Goal: Task Accomplishment & Management: Use online tool/utility

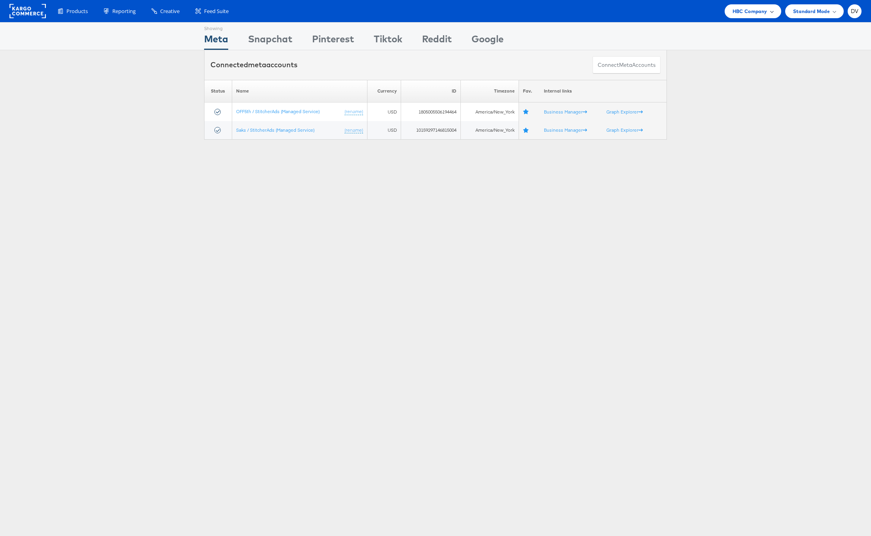
click at [749, 11] on span "HBC Company" at bounding box center [749, 11] width 35 height 8
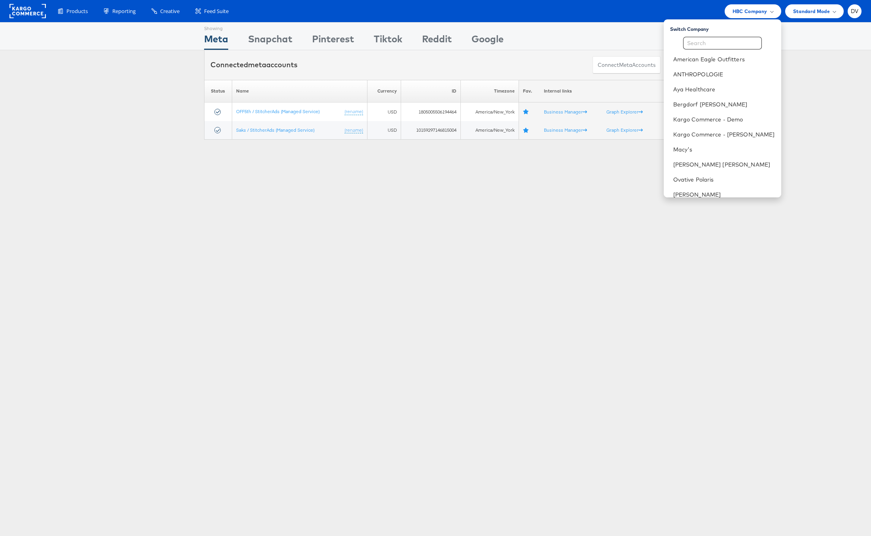
scroll to position [111, 0]
click at [709, 129] on link "Tumi" at bounding box center [724, 129] width 102 height 8
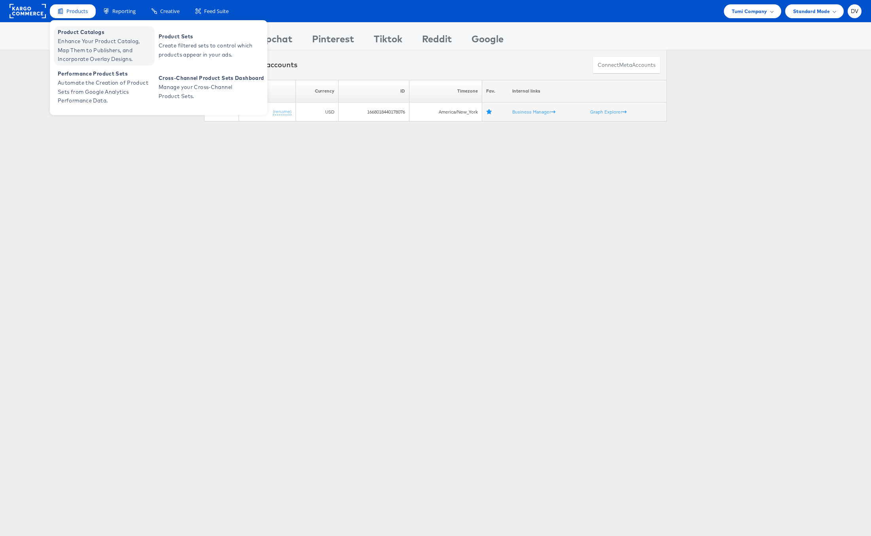
click at [81, 35] on span "Product Catalogs" at bounding box center [105, 32] width 95 height 9
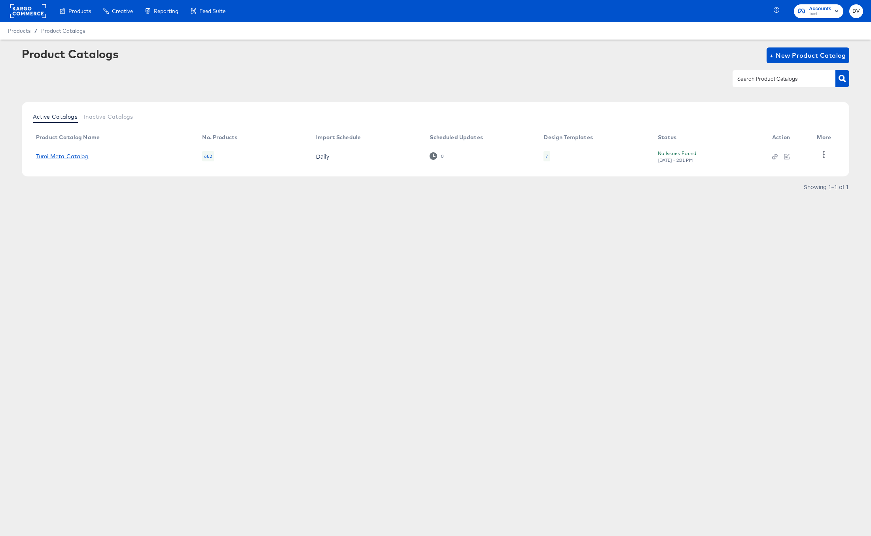
click at [80, 154] on link "Tumi Meta Catalog" at bounding box center [62, 156] width 53 height 6
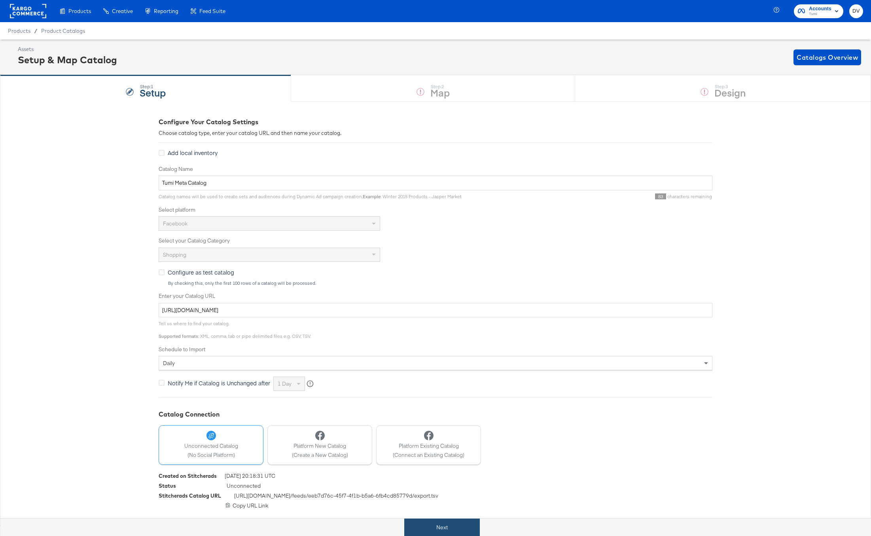
click at [473, 521] on button "Next" at bounding box center [442, 527] width 76 height 18
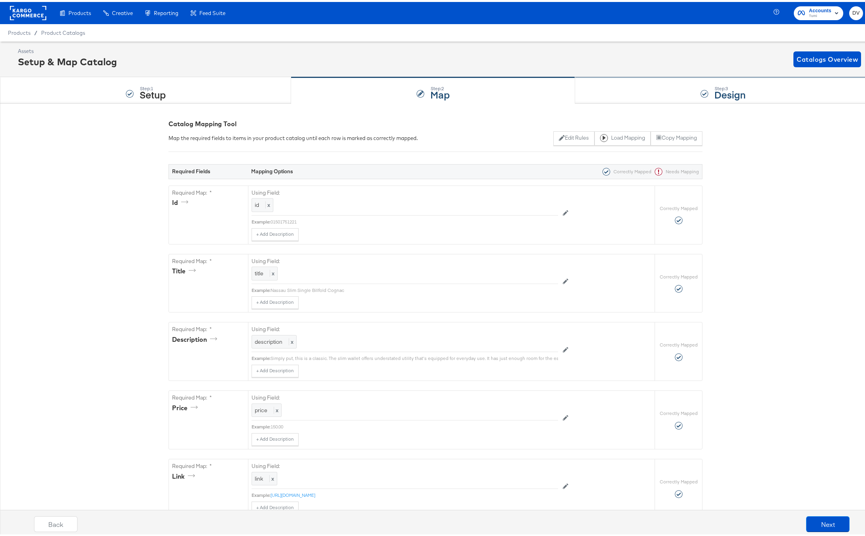
click at [614, 91] on div "Step: 3 Design" at bounding box center [723, 89] width 296 height 26
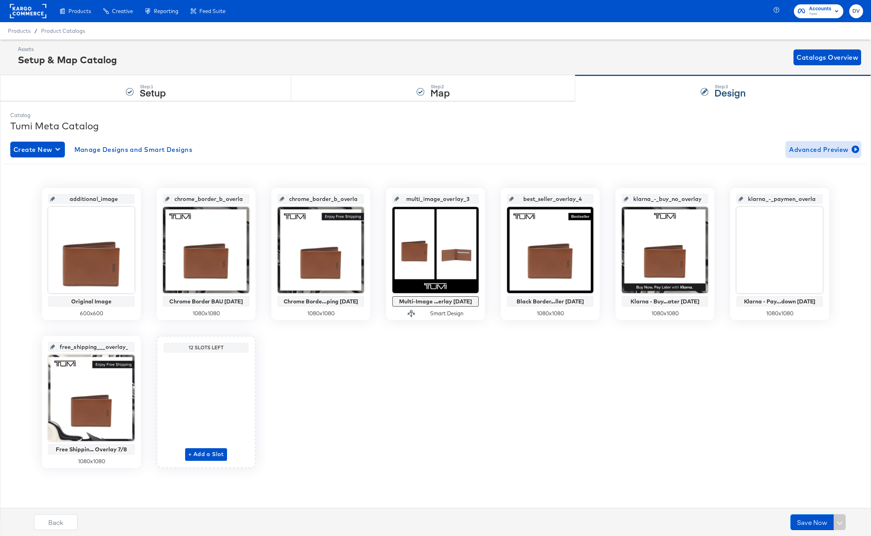
click at [798, 148] on span "Advanced Preview" at bounding box center [823, 149] width 68 height 11
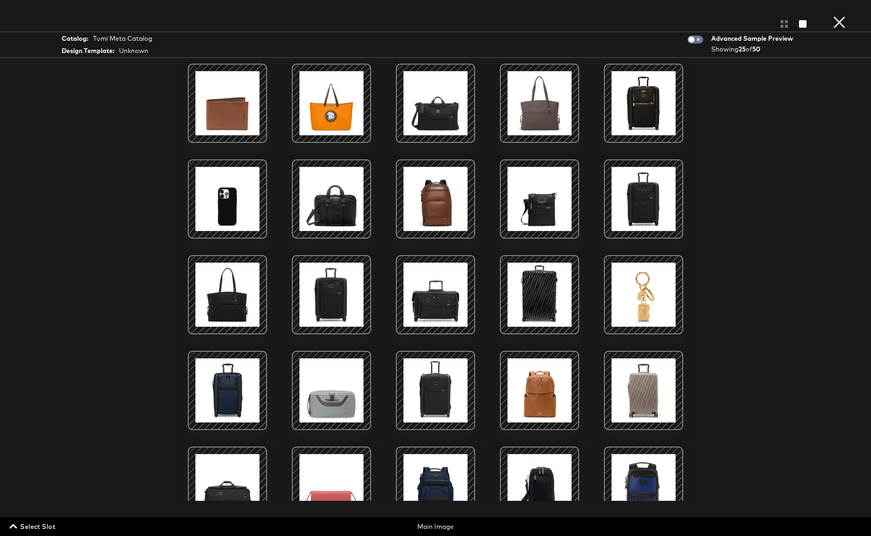
click at [356, 275] on div at bounding box center [331, 294] width 67 height 67
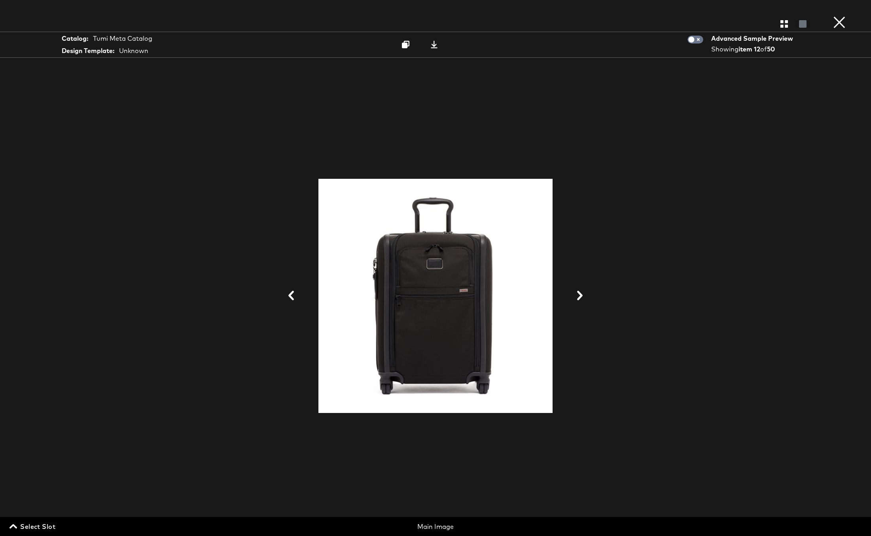
click at [834, 16] on button "×" at bounding box center [839, 8] width 16 height 16
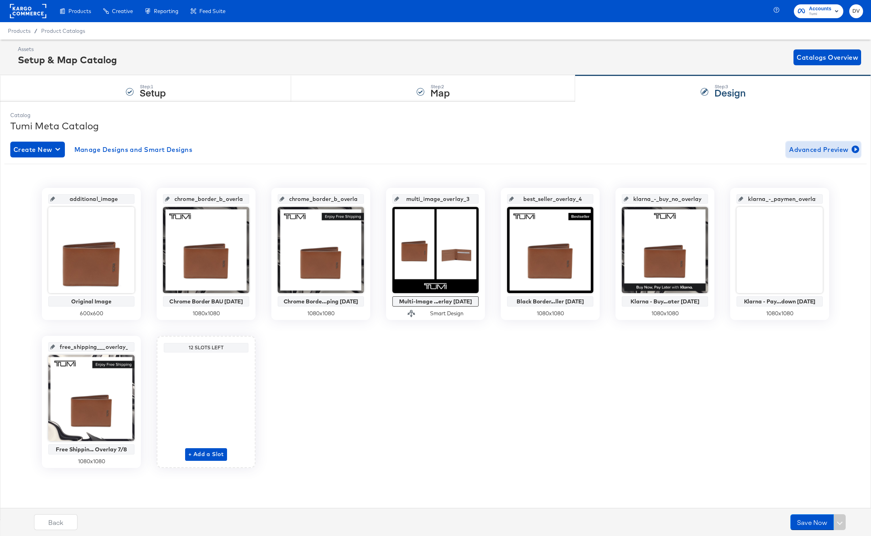
click at [797, 152] on span "Advanced Preview" at bounding box center [823, 149] width 68 height 11
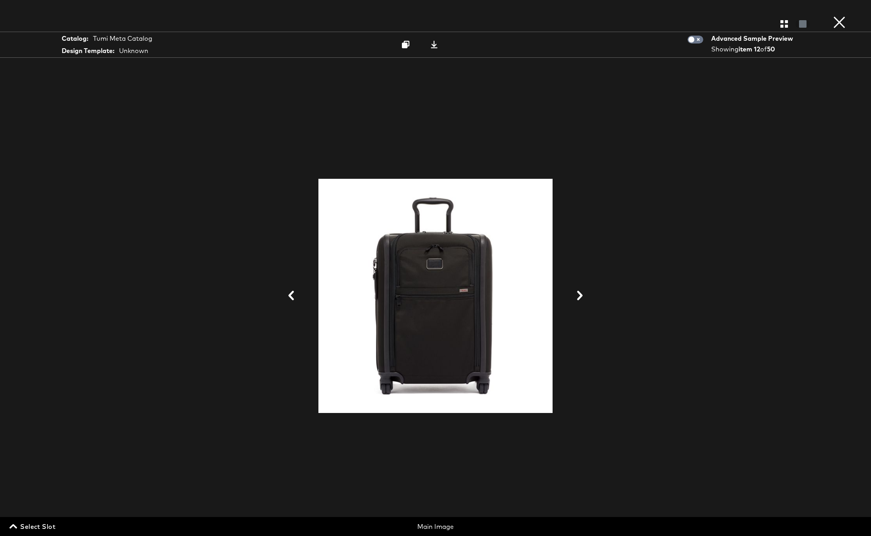
click at [42, 527] on span "Select Slot" at bounding box center [33, 526] width 44 height 11
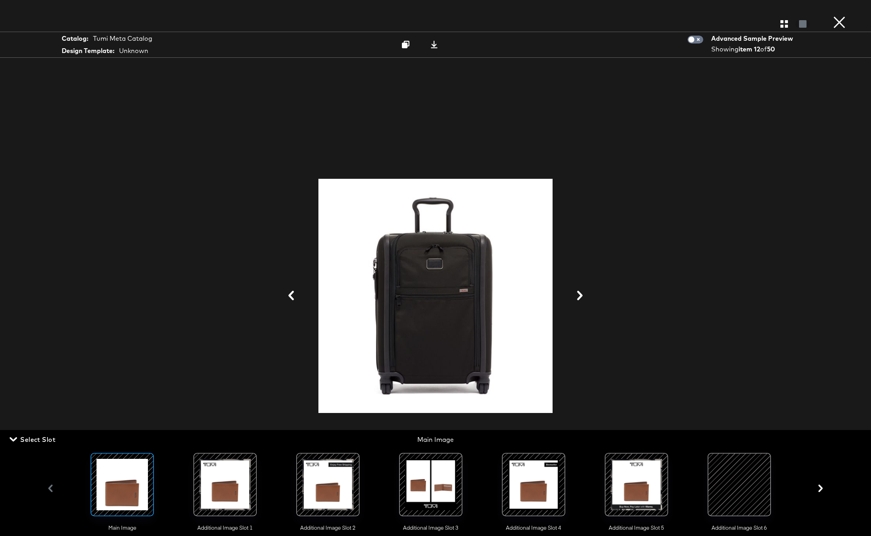
click at [113, 494] on div at bounding box center [122, 485] width 54 height 54
click at [436, 44] on icon at bounding box center [434, 45] width 8 height 8
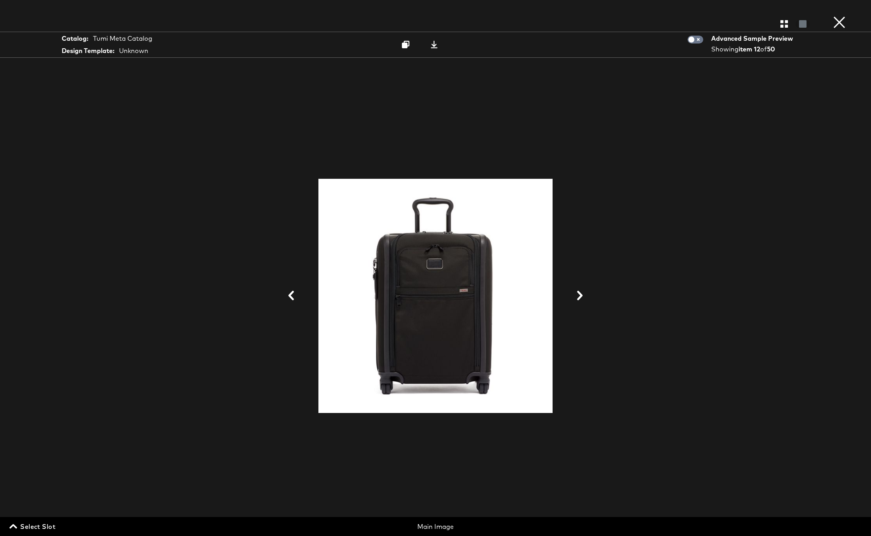
click at [53, 524] on span "Select Slot" at bounding box center [33, 526] width 44 height 11
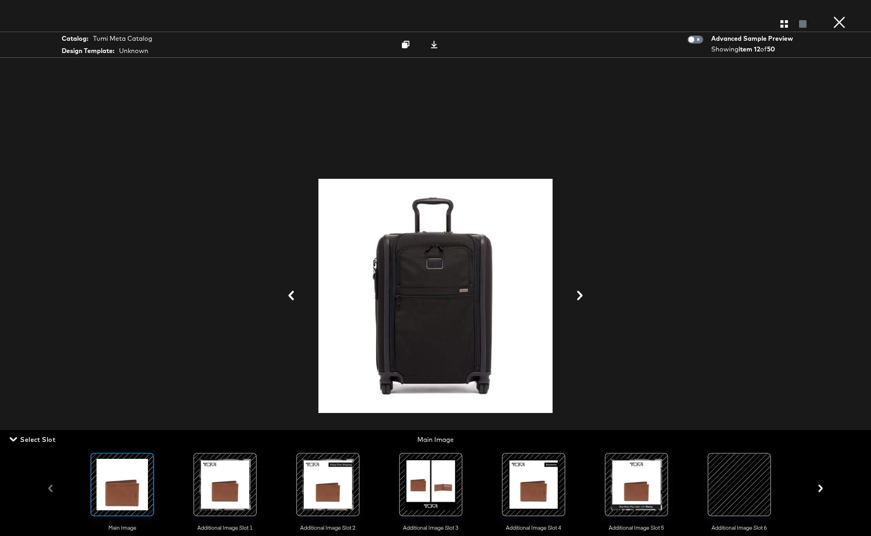
click at [751, 489] on div at bounding box center [739, 485] width 54 height 54
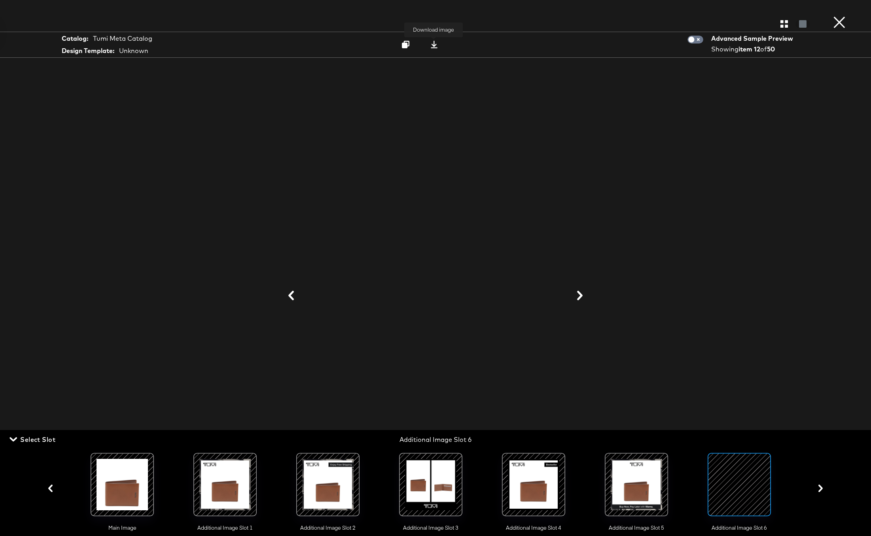
click at [437, 48] on icon at bounding box center [434, 45] width 8 height 8
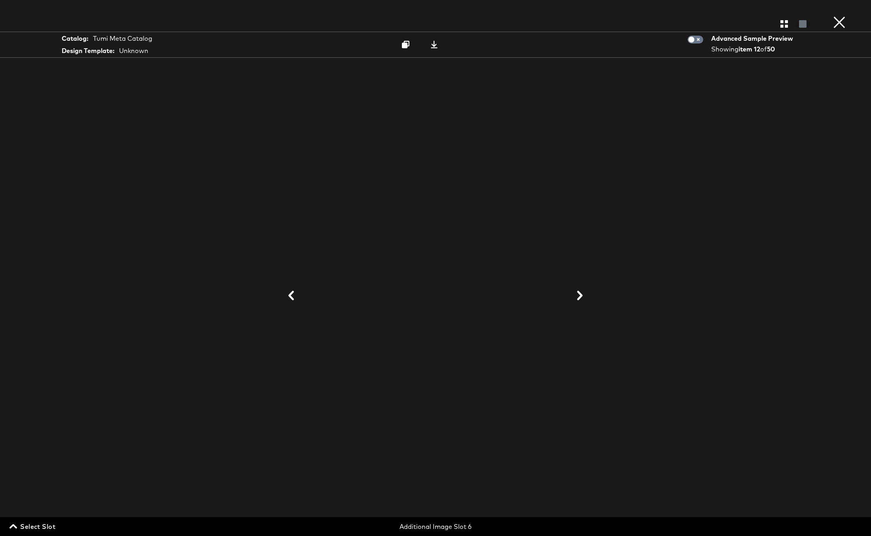
click at [835, 16] on button "×" at bounding box center [839, 8] width 16 height 16
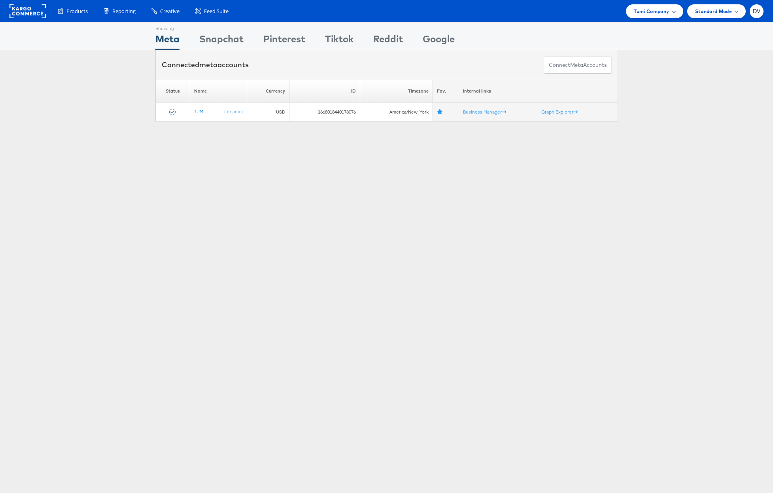
click at [648, 7] on span "Tumi Company" at bounding box center [651, 11] width 35 height 8
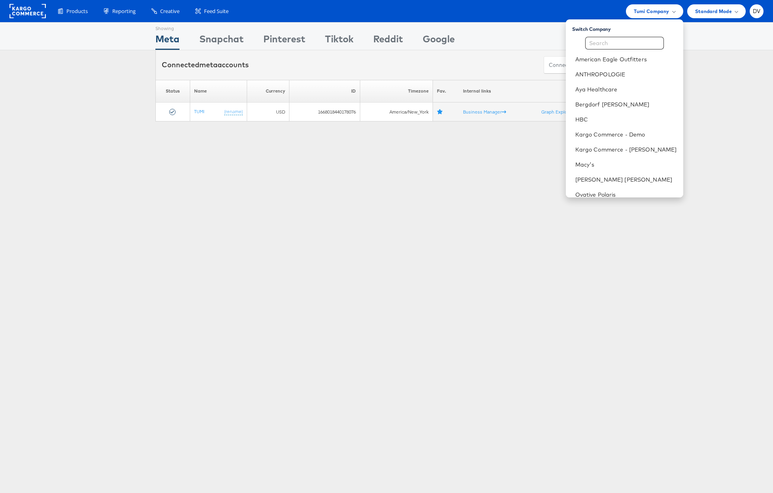
scroll to position [111, 0]
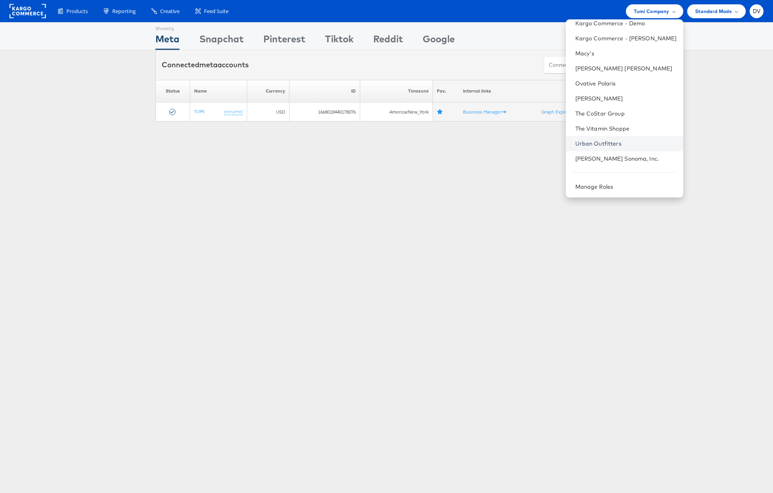
click at [626, 144] on link "Urban Outfitters" at bounding box center [626, 144] width 102 height 8
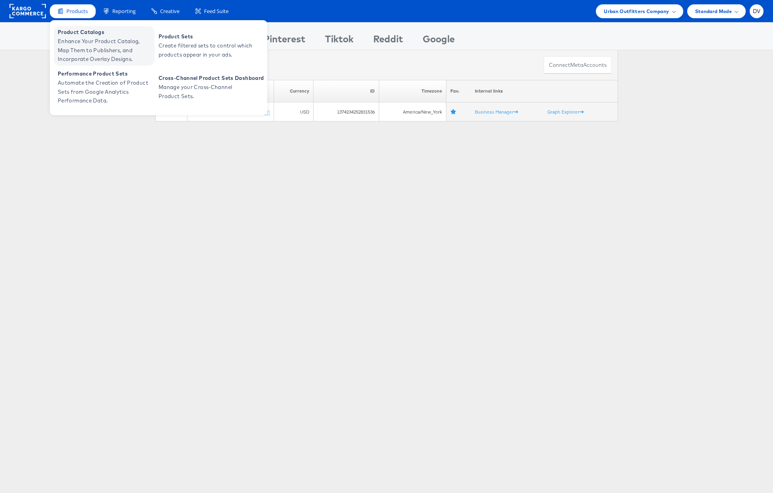
click at [86, 38] on span "Enhance Your Product Catalog, Map Them to Publishers, and Incorporate Overlay D…" at bounding box center [105, 50] width 95 height 27
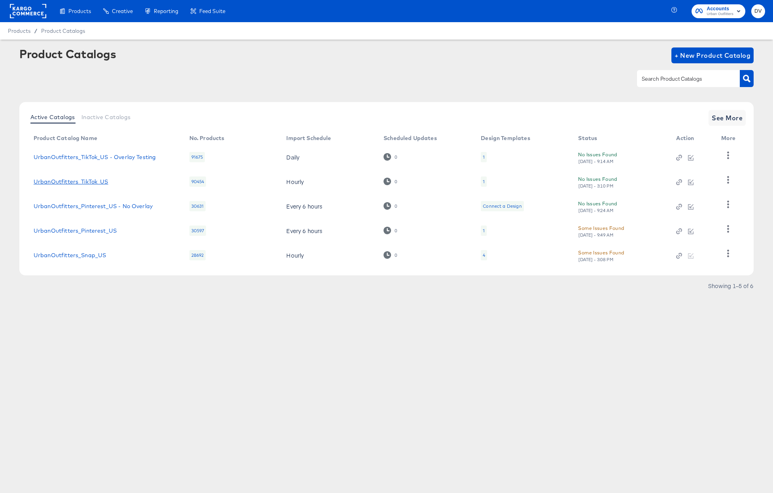
click at [86, 182] on link "UrbanOutfitters_TikTok_US" at bounding box center [71, 181] width 75 height 6
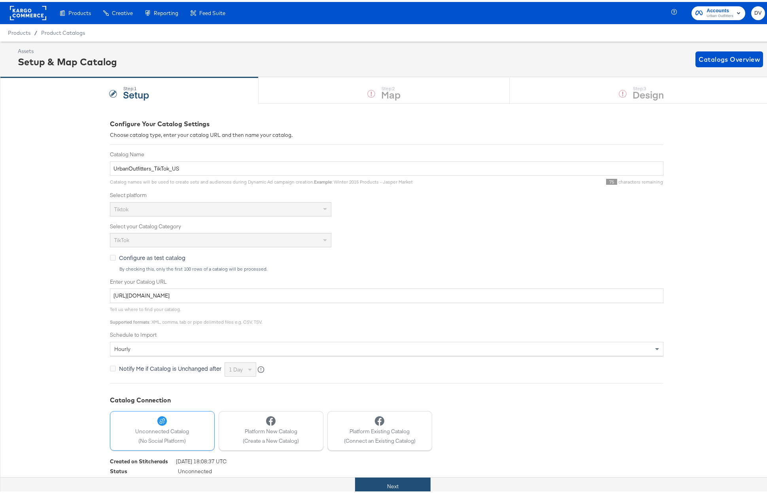
click at [425, 481] on button "Next" at bounding box center [393, 484] width 76 height 18
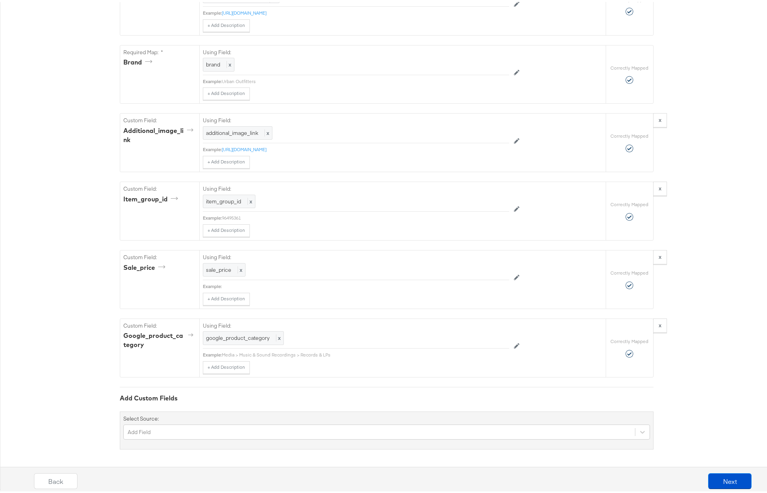
scroll to position [780, 0]
click at [320, 432] on div "Add Field" at bounding box center [386, 429] width 527 height 15
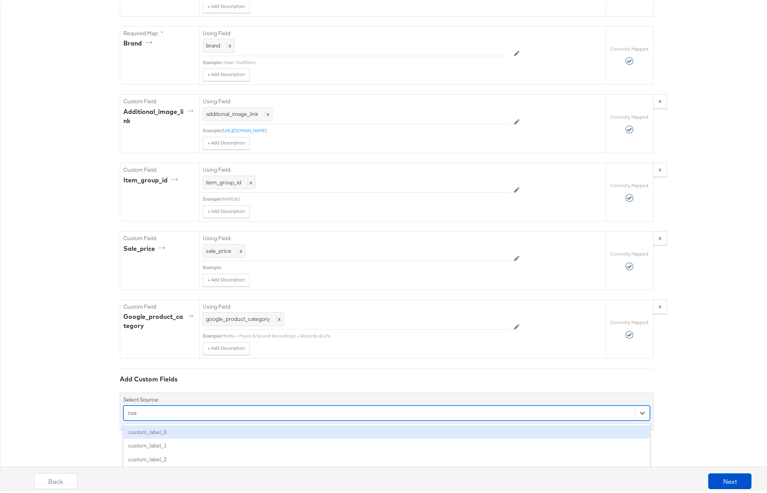
scroll to position [799, 0]
type input "custom"
click at [308, 431] on div "custom_label_0" at bounding box center [386, 430] width 527 height 14
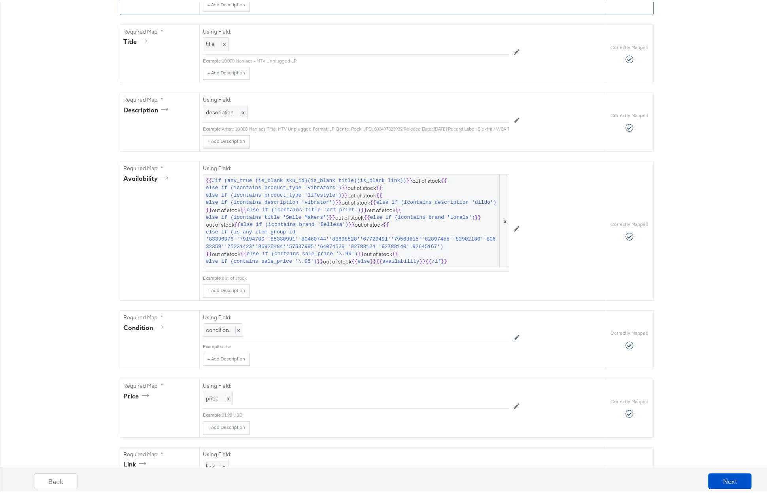
scroll to position [0, 0]
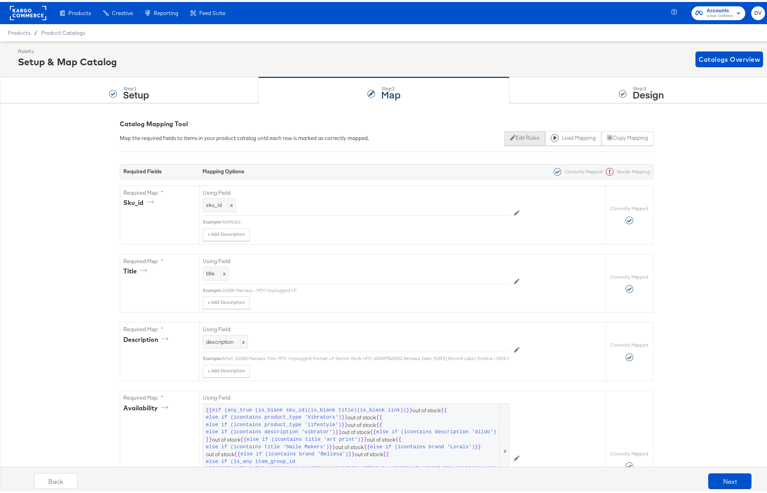
click at [521, 136] on button "Edit Rules" at bounding box center [525, 136] width 41 height 14
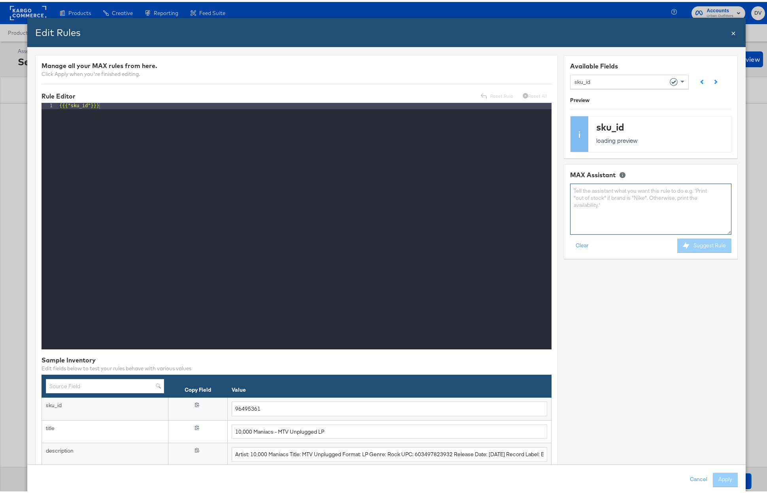
click at [582, 217] on textarea at bounding box center [650, 207] width 161 height 51
click at [577, 188] on textarea "Need" at bounding box center [650, 207] width 161 height 51
type textarea "Need a rule that produces a value of "1" if item_group_id is equal to"
click at [616, 194] on textarea "Need a rule that produces a value of "1" if item_group_id is equal to" at bounding box center [650, 207] width 161 height 51
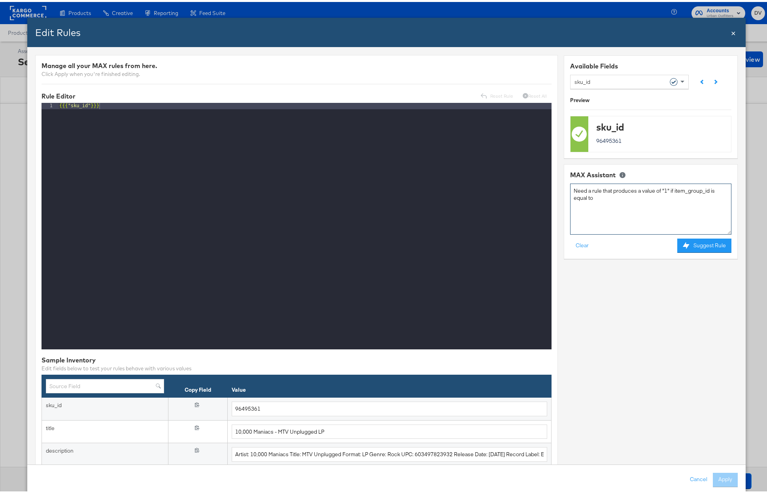
click at [616, 194] on textarea "Need a rule that produces a value of "1" if item_group_id is equal to" at bounding box center [650, 207] width 161 height 51
click at [574, 246] on button "Clear" at bounding box center [582, 244] width 24 height 14
click at [731, 34] on span "×" at bounding box center [733, 30] width 5 height 11
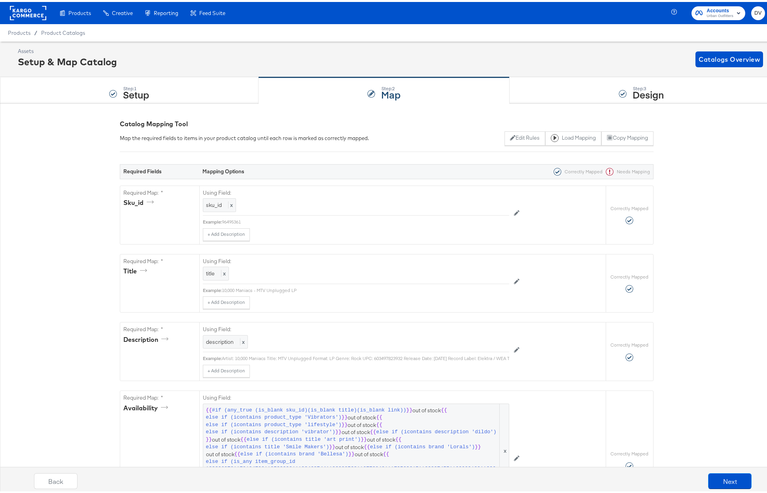
click at [41, 16] on rect at bounding box center [28, 11] width 36 height 14
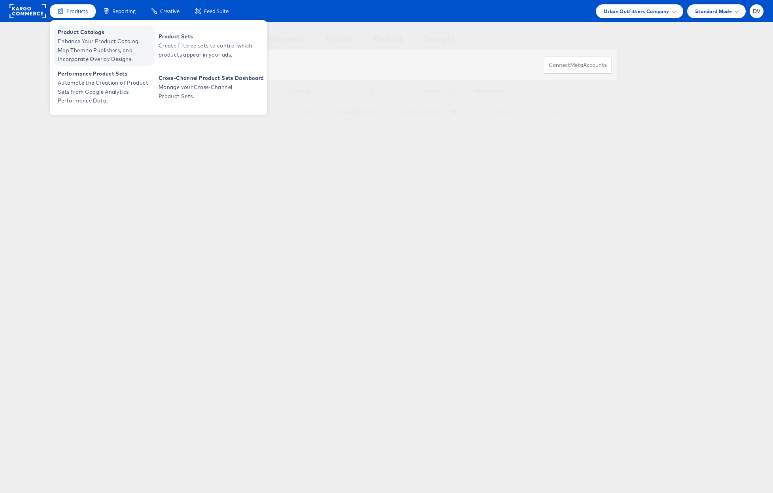
click at [81, 37] on span "Enhance Your Product Catalog, Map Them to Publishers, and Incorporate Overlay D…" at bounding box center [105, 50] width 95 height 27
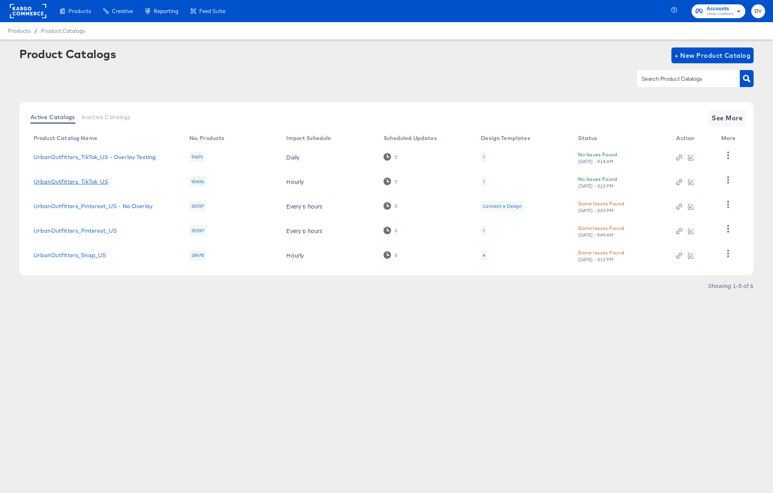
click at [99, 180] on link "UrbanOutfitters_TikTok_US" at bounding box center [71, 181] width 75 height 6
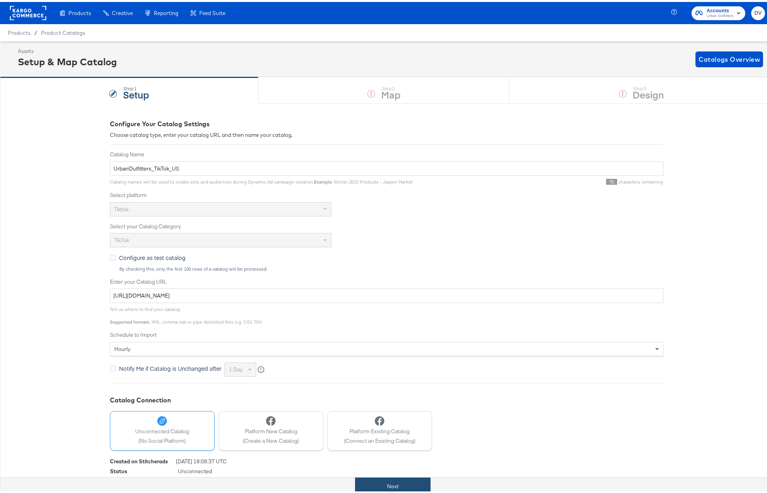
click at [399, 488] on button "Next" at bounding box center [393, 484] width 76 height 18
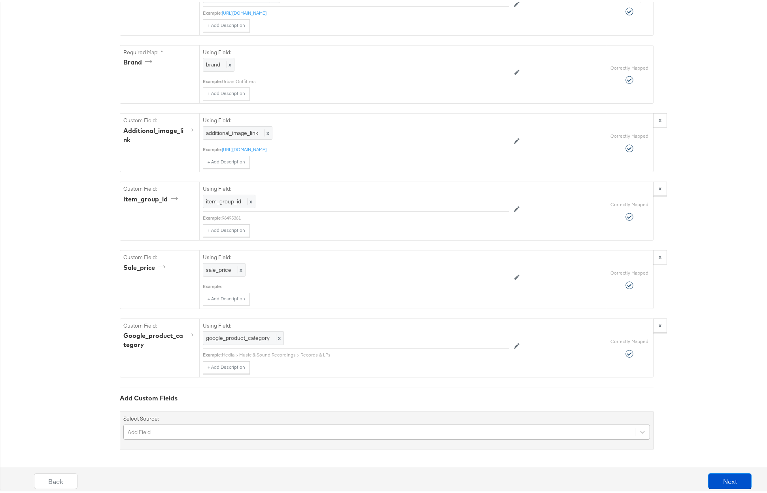
scroll to position [846, 0]
click at [300, 429] on div "Add Field" at bounding box center [386, 429] width 527 height 15
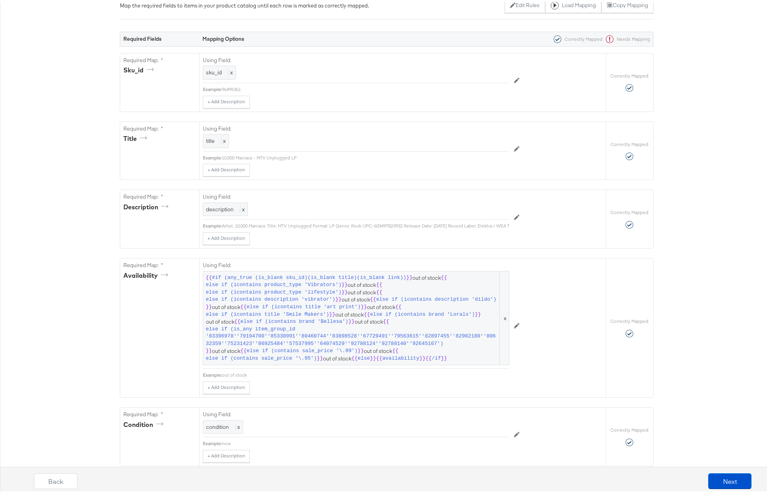
scroll to position [0, 0]
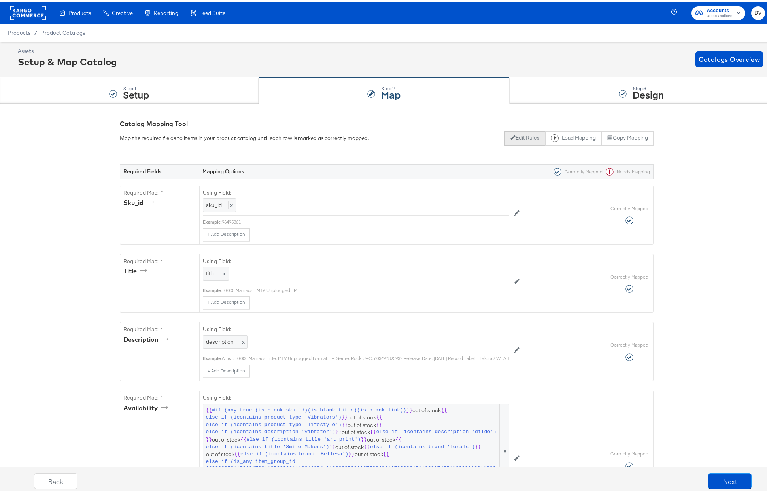
click at [526, 137] on button "Edit Rules" at bounding box center [525, 136] width 41 height 14
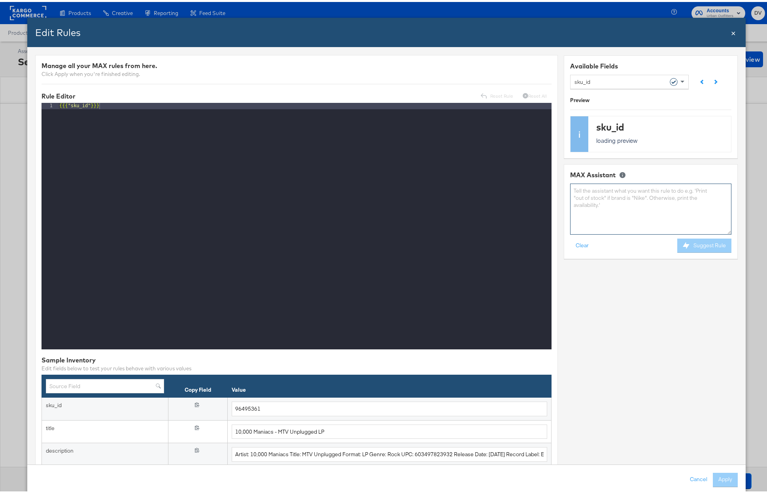
click at [595, 200] on textarea at bounding box center [650, 207] width 161 height 51
paste textarea "Need a rule that produces a value of "1" if item_group_id is equal to"
paste textarea "82587676 94479383 84087246"
drag, startPoint x: 573, startPoint y: 210, endPoint x: 564, endPoint y: 207, distance: 10.3
click at [564, 207] on div "MAX Assistant Need a rule that produces a value of "1" if item_group_id is equa…" at bounding box center [651, 209] width 174 height 95
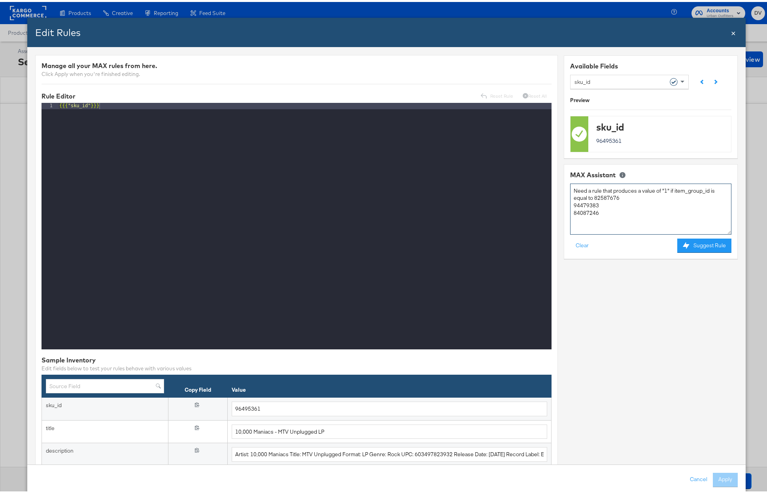
click at [628, 201] on textarea "Need a rule that produces a value of "1" if item_group_id is equal to 82587676 …" at bounding box center [650, 207] width 161 height 51
click at [624, 199] on textarea "Need a rule that produces a value of "1" if item_group_id is equal to 82587676 …" at bounding box center [650, 207] width 161 height 51
click at [570, 204] on textarea "Need a rule that produces a value of "1" if item_group_id is equal to 82587676,…" at bounding box center [650, 207] width 161 height 51
click at [677, 195] on textarea "Need a rule that produces a value of "1" if item_group_id is equal to 82587676,…" at bounding box center [650, 207] width 161 height 51
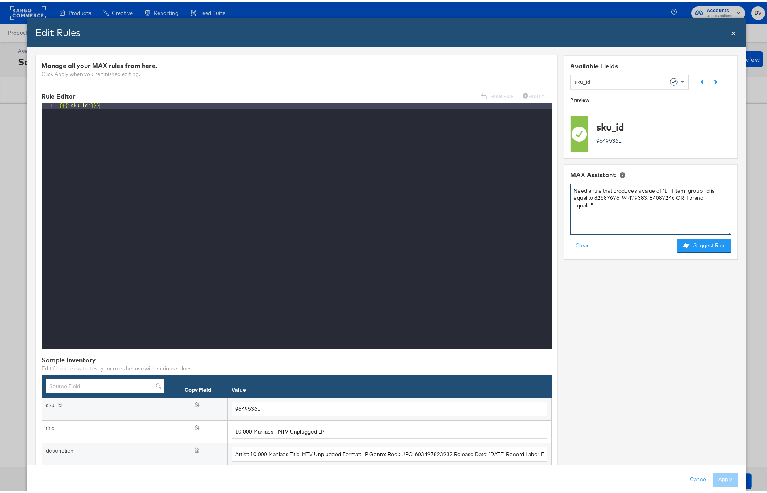
paste textarea "bdg"
paste textarea "Out From Under Bec"
click at [650, 217] on textarea "Need a rule that produces a value of "1" if item_group_id is equal to 82587676,…" at bounding box center [650, 207] width 161 height 51
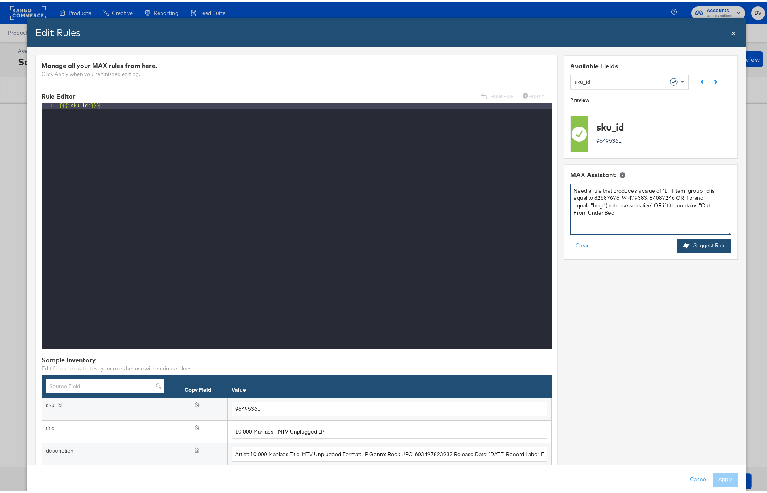
type textarea "Need a rule that produces a value of "1" if item_group_id is equal to 82587676,…"
click at [698, 238] on button "Suggest Rule" at bounding box center [704, 244] width 54 height 14
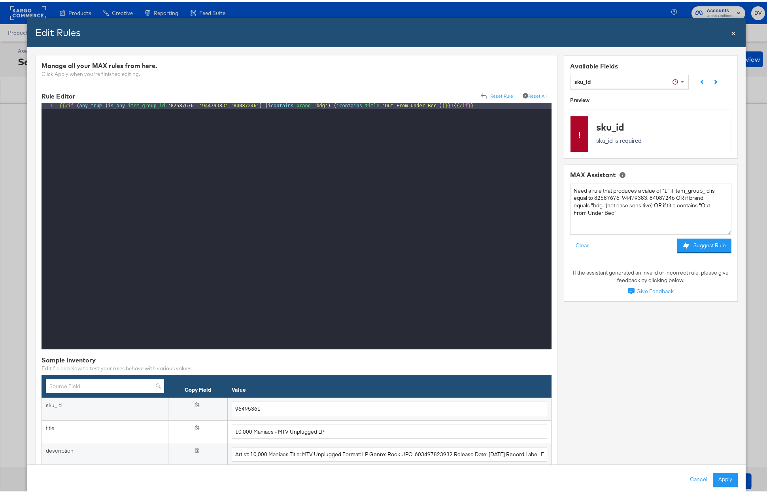
click at [285, 104] on div "{{# if ( any_true ( is_any item_group_id '82587676' '94479383' '84087246' ) ( i…" at bounding box center [305, 230] width 494 height 259
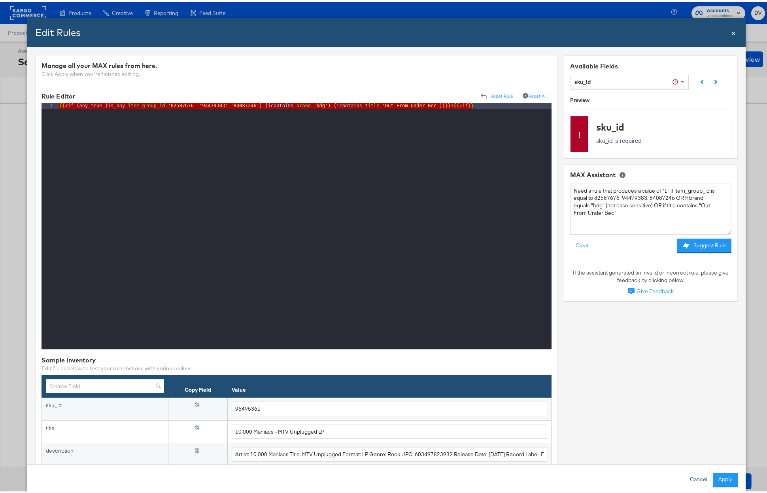
click at [688, 476] on button "Cancel" at bounding box center [699, 478] width 28 height 14
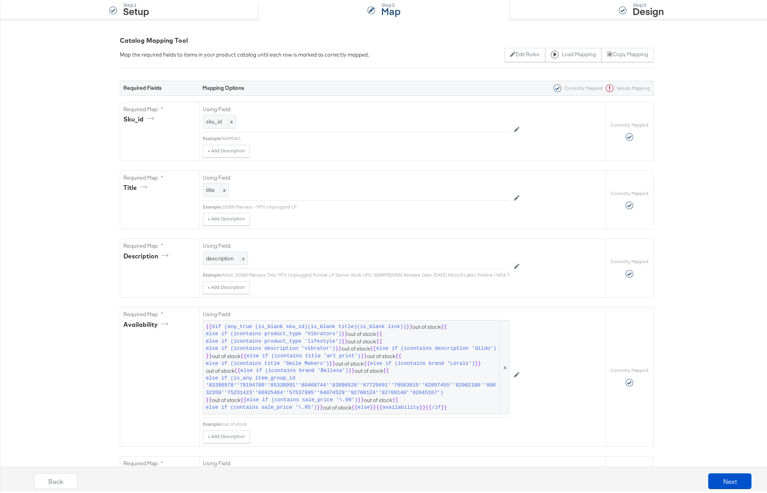
scroll to position [780, 0]
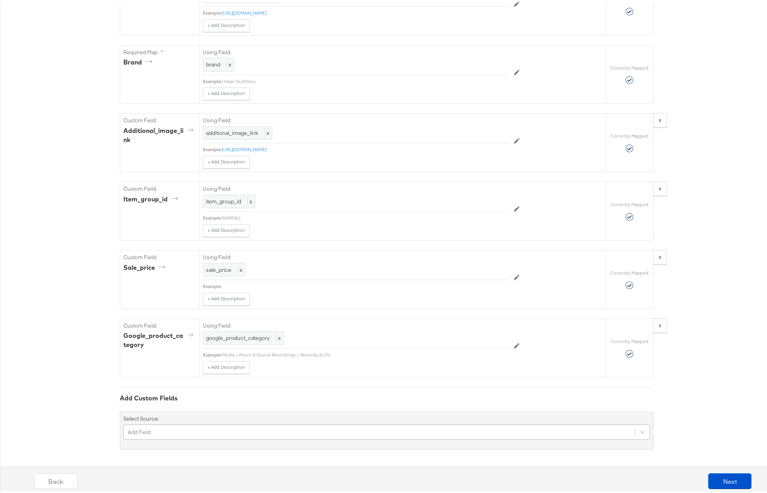
click at [356, 426] on div "Add Field" at bounding box center [386, 429] width 527 height 15
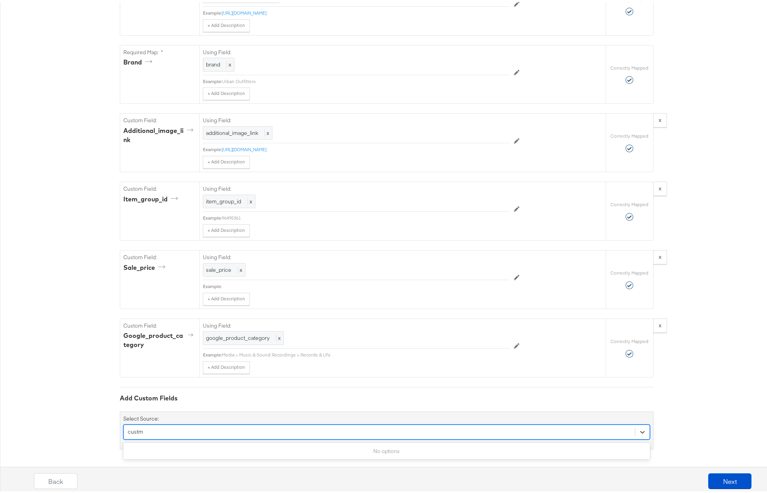
scroll to position [799, 0]
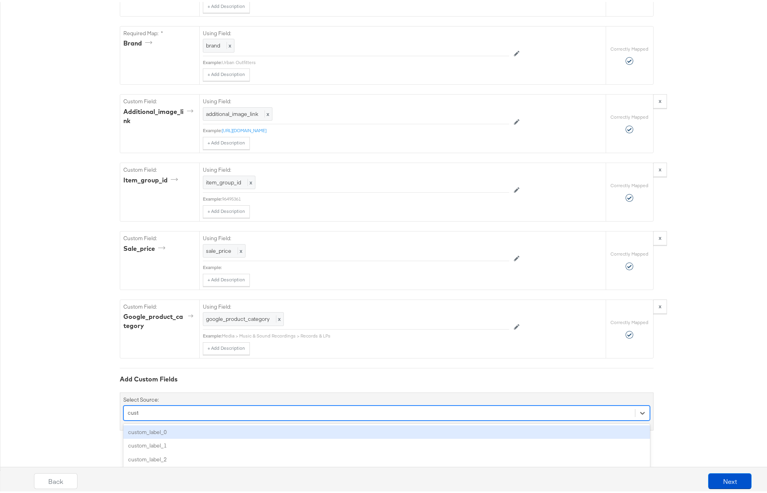
type input "custom"
click at [349, 430] on div "custom_label_0" at bounding box center [386, 430] width 527 height 14
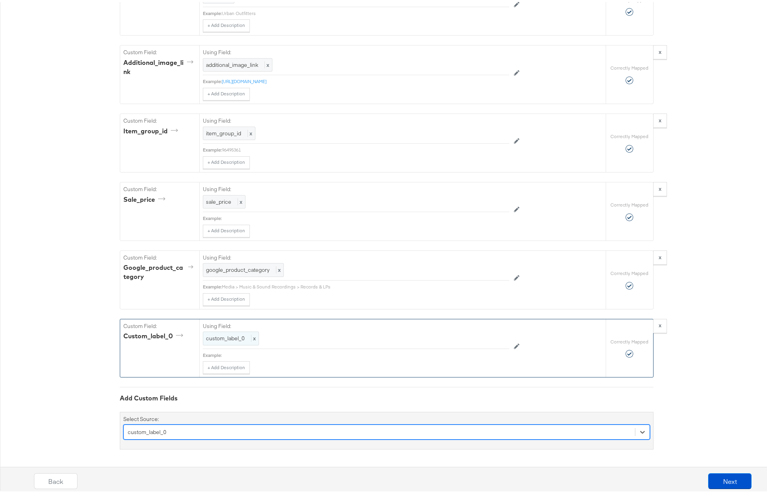
scroll to position [848, 0]
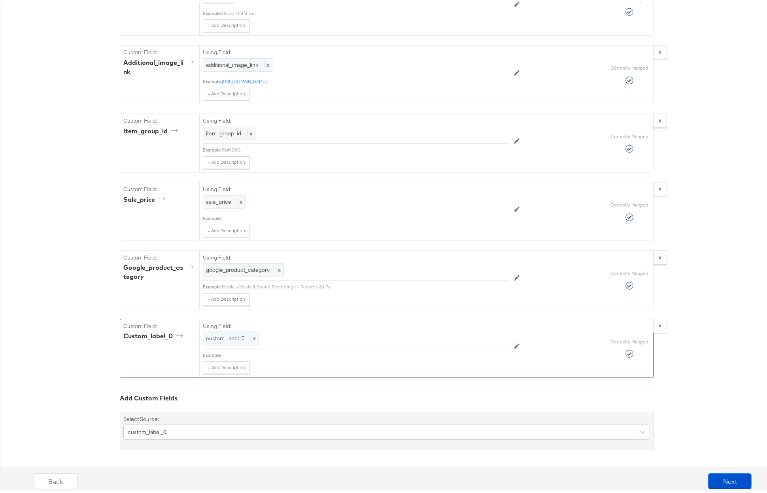
click at [228, 337] on span "custom_label_0" at bounding box center [225, 336] width 39 height 7
click at [477, 337] on div at bounding box center [492, 337] width 30 height 12
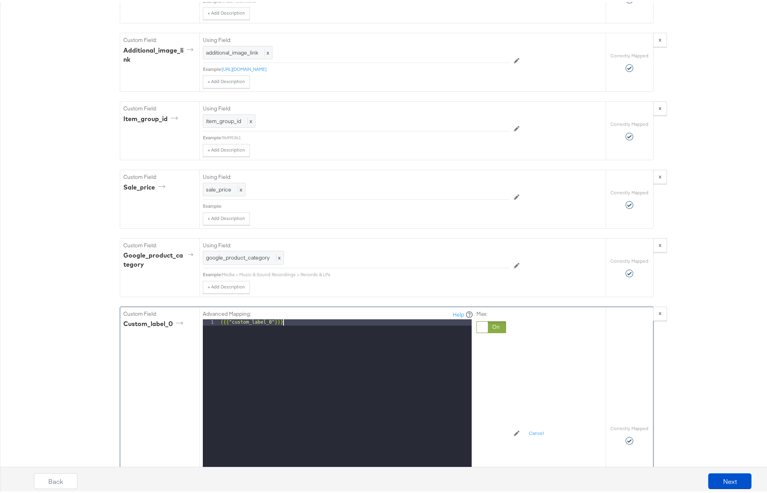
click at [395, 333] on div "{{{ "custom_label_0" }}}" at bounding box center [345, 422] width 253 height 210
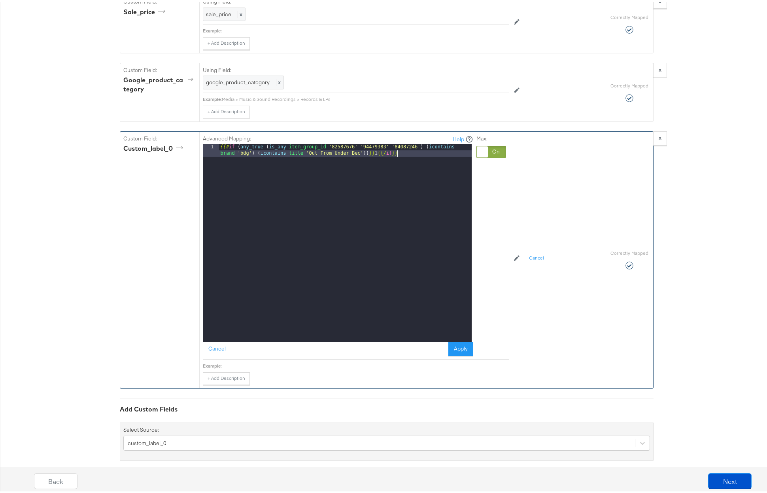
scroll to position [1039, 0]
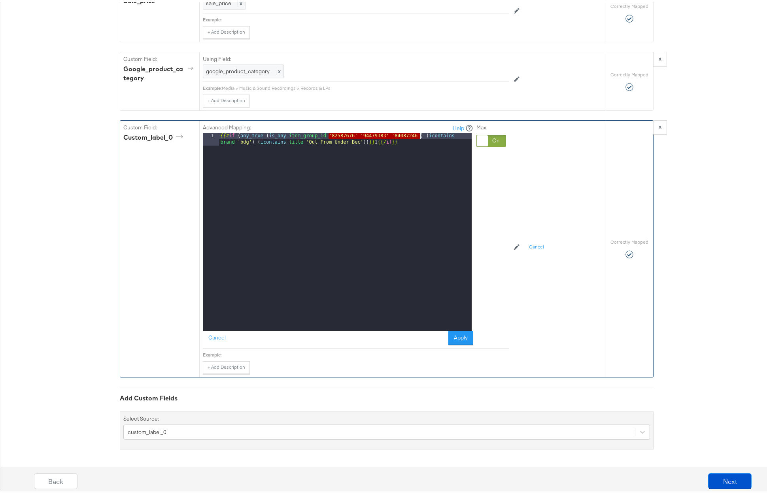
drag, startPoint x: 326, startPoint y: 140, endPoint x: 417, endPoint y: 139, distance: 91.0
click at [417, 139] on div "{{# if ( any_true ( is_any item_group_id '82587676' '94479383' '84087246' ) ( i…" at bounding box center [345, 242] width 253 height 223
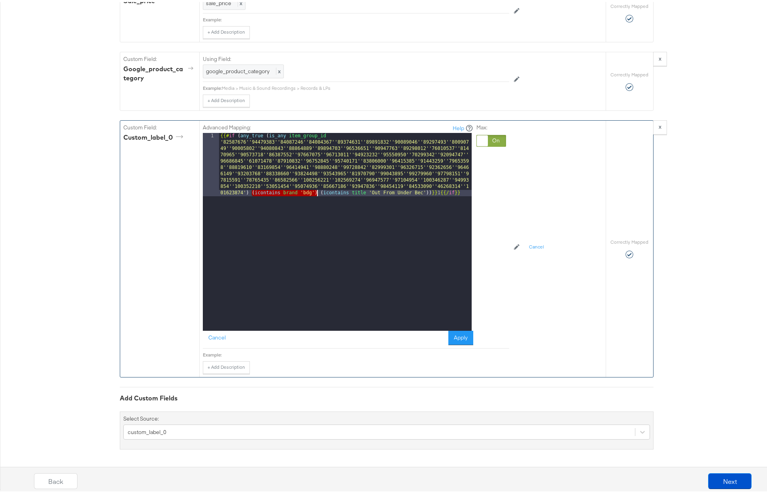
drag, startPoint x: 250, startPoint y: 198, endPoint x: 315, endPoint y: 198, distance: 65.3
click at [315, 198] on div "{{# if ( any_true ( is_any item_group_id '82587676''94479383''84087246''8408436…" at bounding box center [345, 293] width 253 height 324
click at [247, 198] on div "{{# if ( any_true ( is_any item_group_id '82587676''94479383''84087246''8408436…" at bounding box center [345, 293] width 253 height 324
click at [248, 200] on div "{{# if ( any_true ( is_any item_group_id '82587676''94479383''84087246''8408436…" at bounding box center [345, 293] width 253 height 324
paste textarea
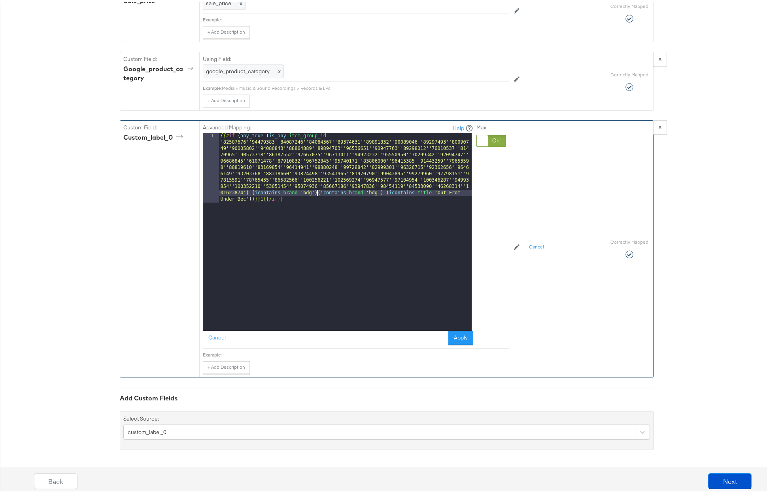
click at [271, 199] on div "{{# if ( any_true ( is_any item_group_id '82587676''94479383''84087246''8408436…" at bounding box center [345, 299] width 253 height 337
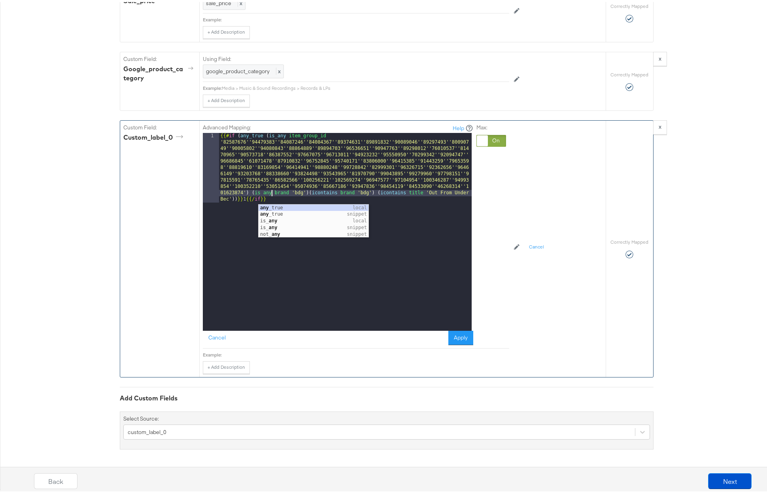
click at [275, 199] on div "{{# if ( any_true ( is_any item_group_id '82587676''94479383''84087246''8408436…" at bounding box center [345, 299] width 253 height 337
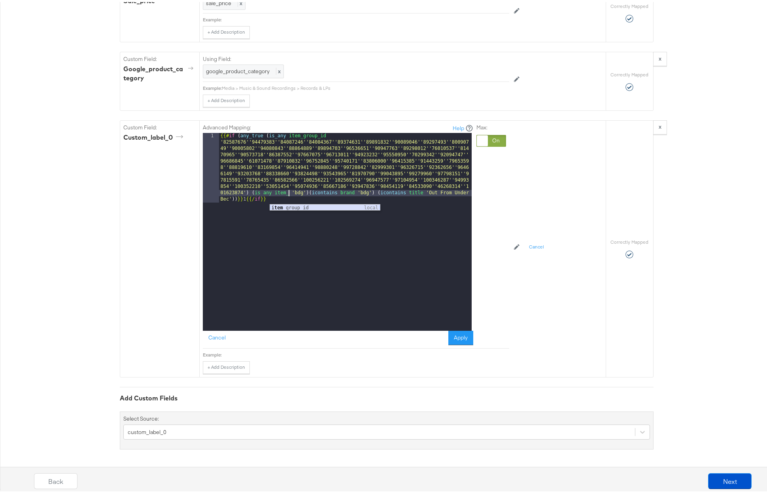
click at [282, 207] on div "item_ group_id local" at bounding box center [325, 212] width 110 height 20
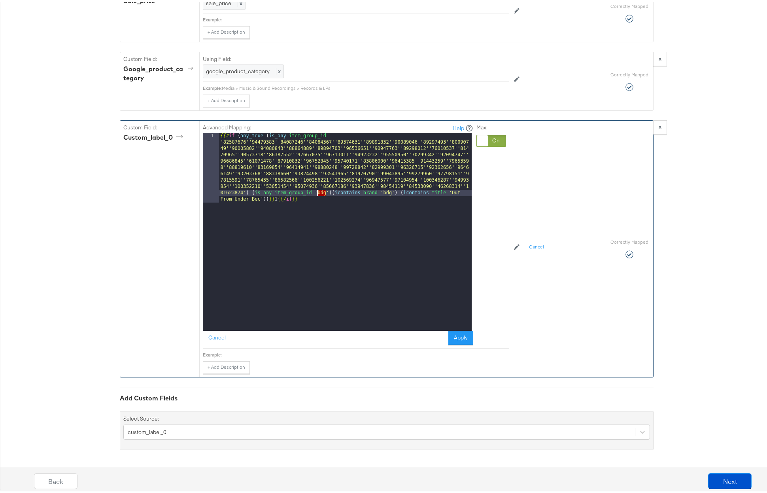
drag, startPoint x: 322, startPoint y: 198, endPoint x: 314, endPoint y: 198, distance: 8.7
click at [314, 198] on div "{{# if ( any_true ( is_any item_group_id '82587676''94479383''84087246''8408436…" at bounding box center [345, 299] width 253 height 337
drag, startPoint x: 325, startPoint y: 196, endPoint x: 312, endPoint y: 197, distance: 13.1
click at [312, 197] on div "{{# if ( any_true ( is_any item_group_id '82587676''94479383''84087246''8408436…" at bounding box center [345, 299] width 253 height 337
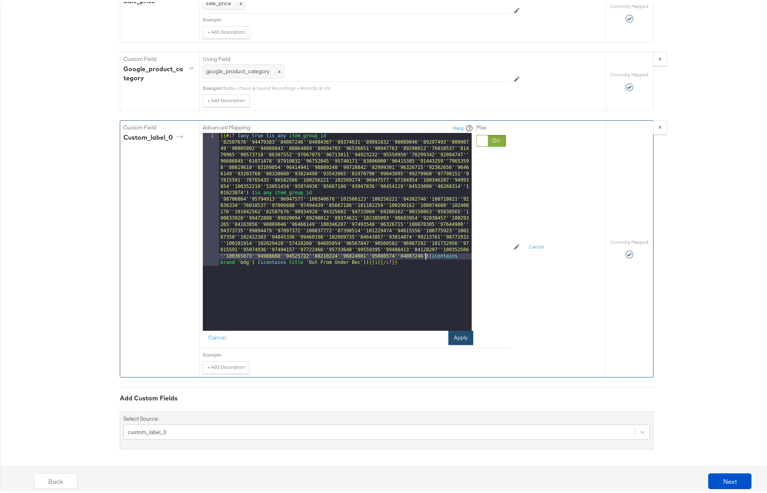
click at [456, 340] on button "Apply" at bounding box center [460, 336] width 25 height 14
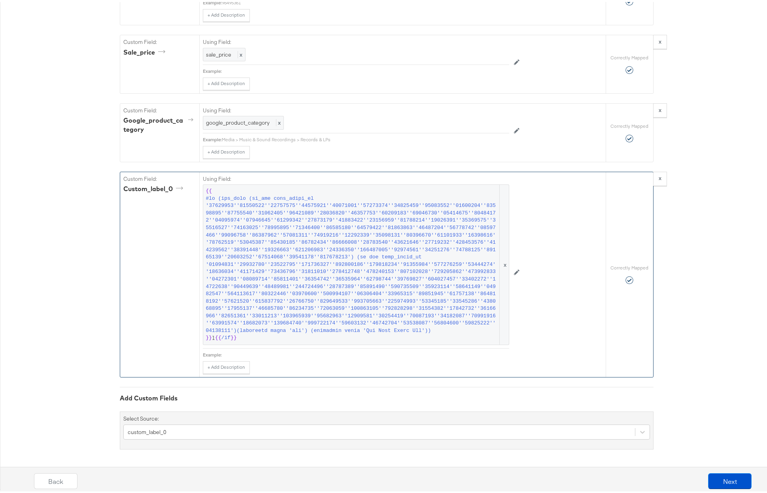
scroll to position [995, 0]
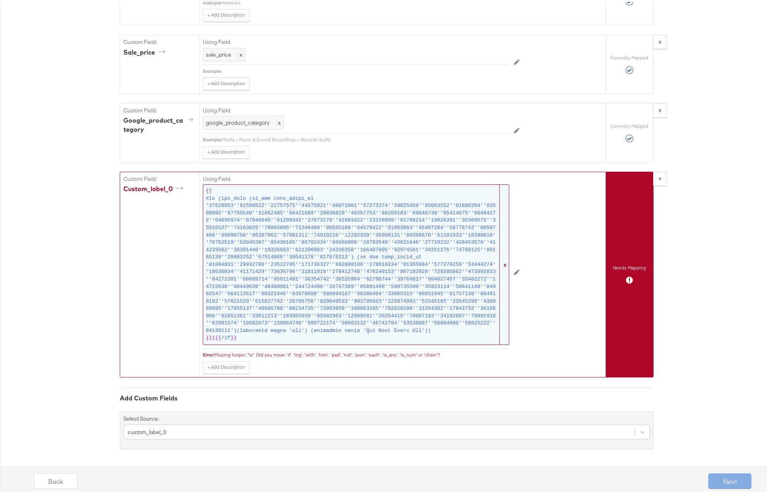
click at [394, 313] on span at bounding box center [352, 263] width 292 height 140
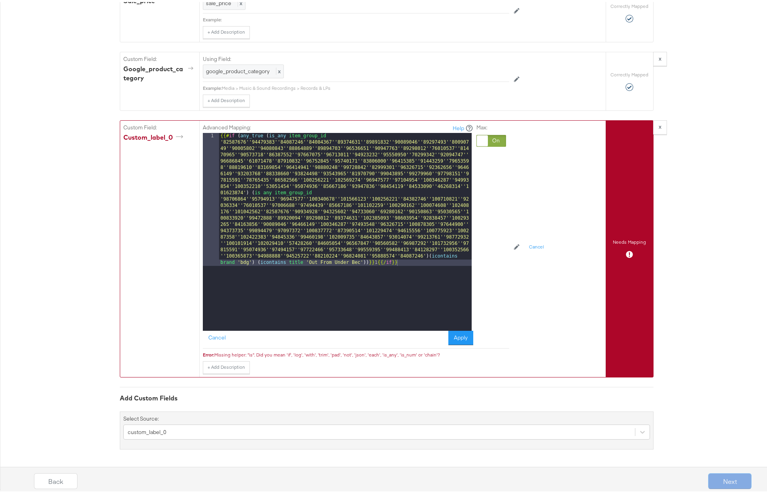
click at [260, 199] on div "{{# if ( any_true ( is_any item_group_id '82587676''94479383''84087246''8408436…" at bounding box center [345, 363] width 253 height 464
click at [433, 323] on div "{{# if ( any_true ( is_any item_group_id '82587676''94479383''84087246''8408436…" at bounding box center [345, 363] width 253 height 464
click at [457, 343] on button "Apply" at bounding box center [460, 336] width 25 height 14
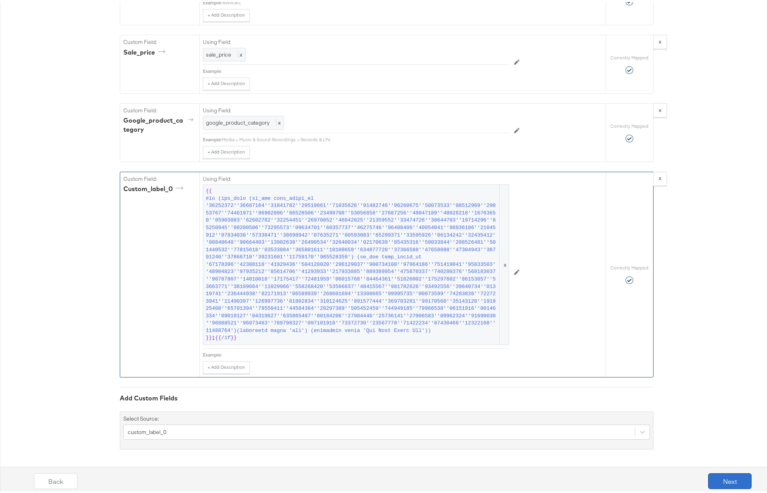
click at [731, 475] on button "Next" at bounding box center [730, 479] width 44 height 16
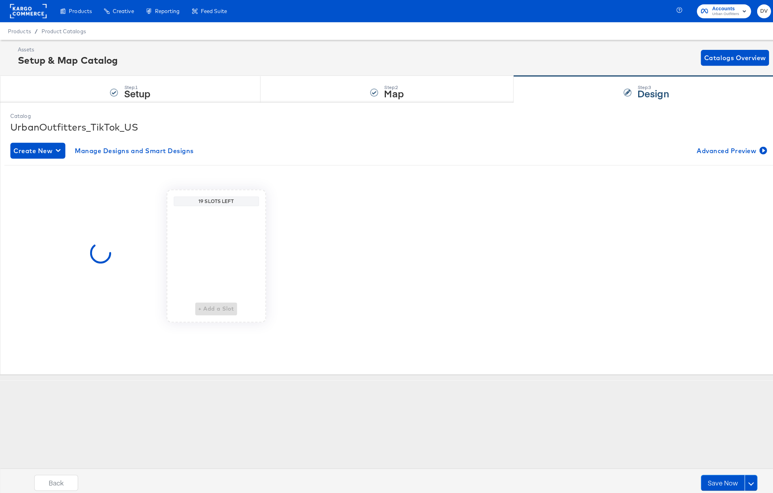
scroll to position [0, 0]
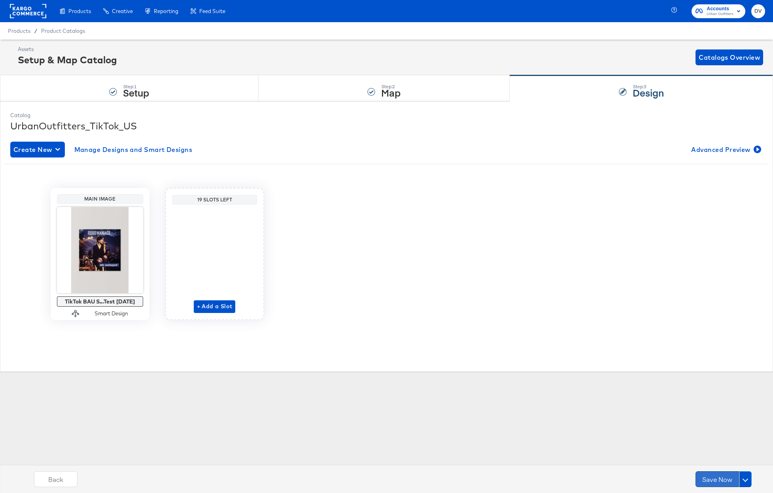
click at [724, 477] on button "Save Now" at bounding box center [718, 479] width 44 height 16
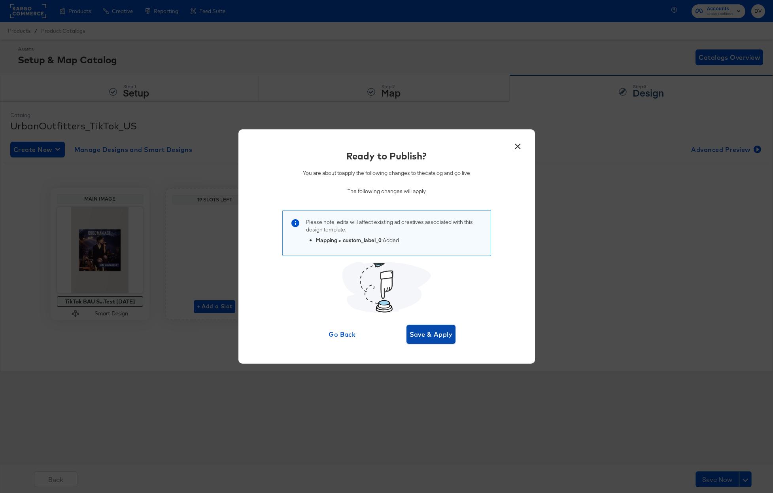
click at [444, 334] on span "Save & Apply" at bounding box center [431, 334] width 43 height 11
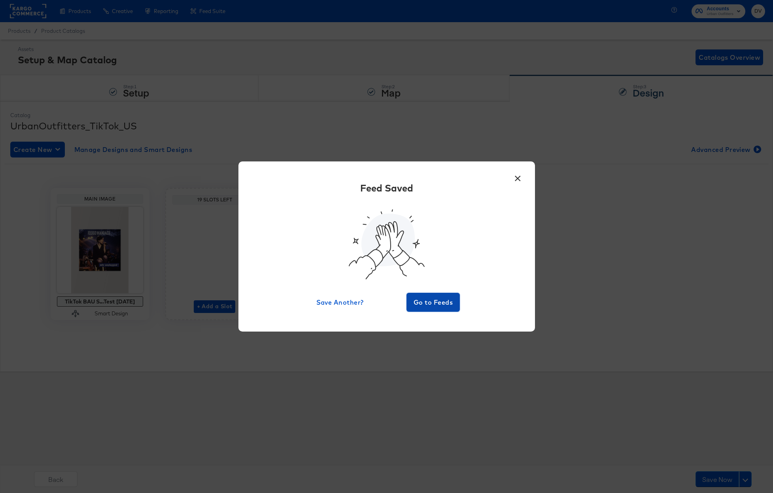
click at [447, 302] on span "Go to Feeds" at bounding box center [433, 302] width 47 height 11
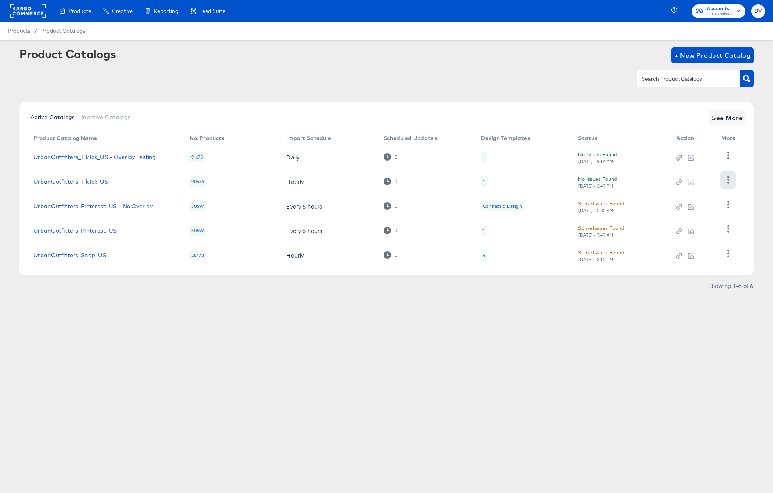
click at [724, 180] on button "button" at bounding box center [728, 180] width 14 height 16
click at [697, 211] on div "HUD Checks (Internal)" at bounding box center [696, 208] width 79 height 13
click at [394, 356] on div "Products Creative Reporting Feed Suite Accounts Urban Outfitters DV Products / …" at bounding box center [386, 246] width 773 height 493
click at [38, 15] on rect at bounding box center [28, 11] width 36 height 14
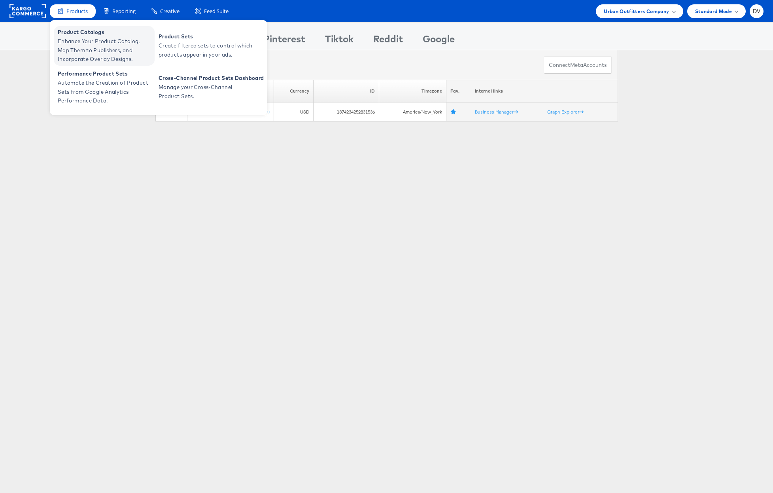
click at [81, 37] on span "Enhance Your Product Catalog, Map Them to Publishers, and Incorporate Overlay D…" at bounding box center [105, 50] width 95 height 27
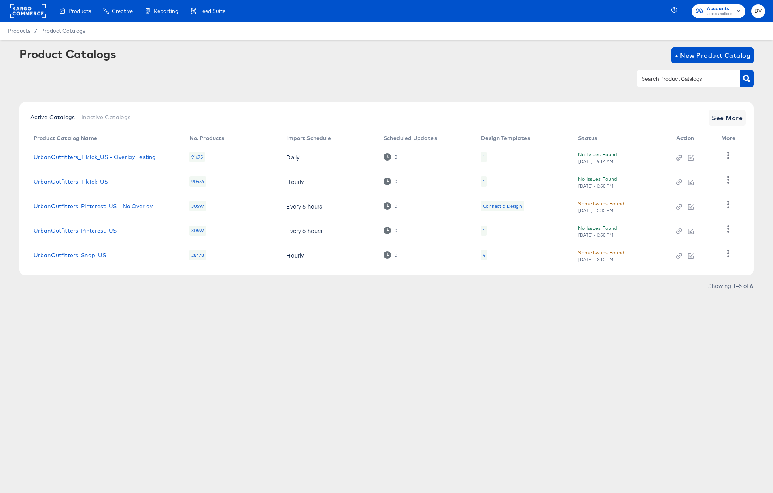
click at [161, 360] on div "Products Creative Reporting Feed Suite Accounts Urban Outfitters DV Products / …" at bounding box center [386, 246] width 773 height 493
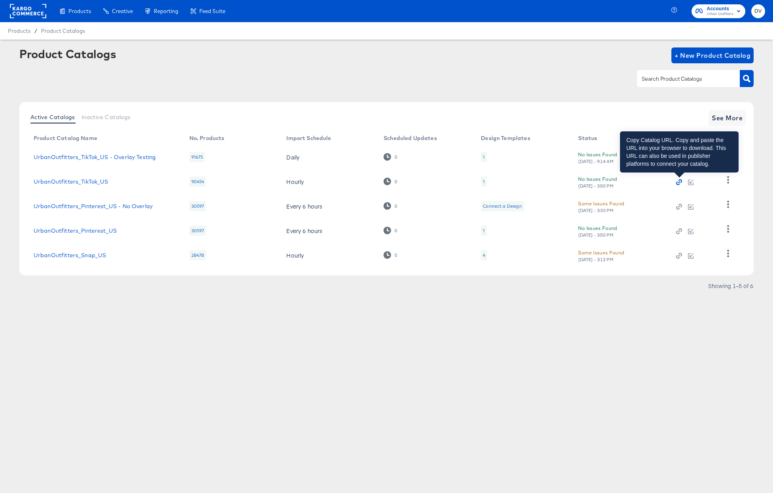
click at [679, 180] on icon "button" at bounding box center [681, 181] width 4 height 4
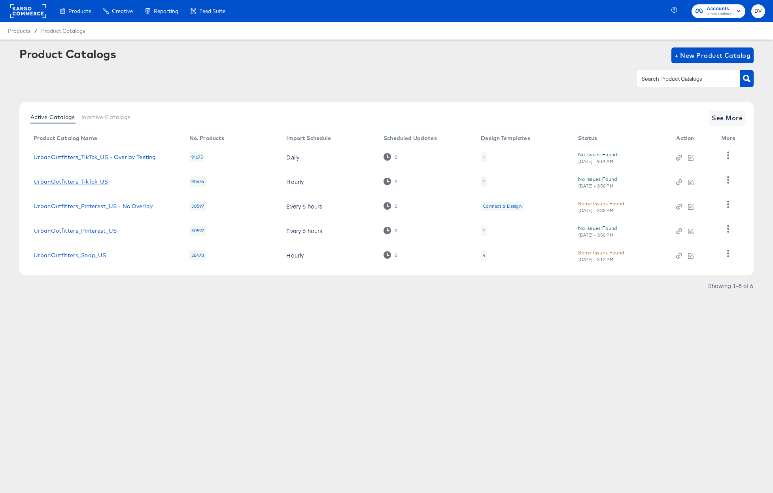
click at [97, 180] on link "UrbanOutfitters_TikTok_US" at bounding box center [71, 181] width 75 height 6
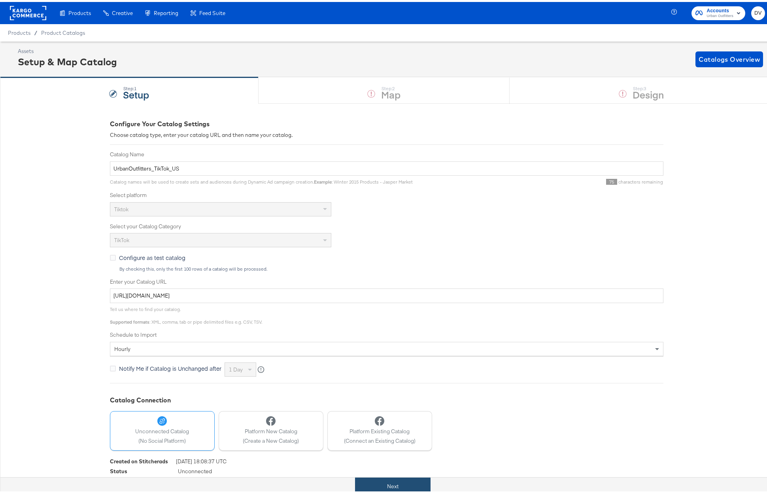
click at [409, 485] on button "Next" at bounding box center [393, 484] width 76 height 18
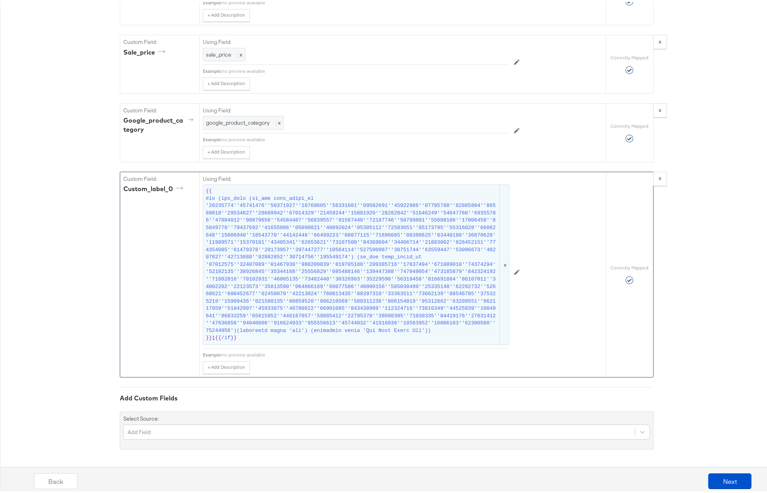
scroll to position [995, 0]
click at [350, 271] on span at bounding box center [352, 263] width 292 height 140
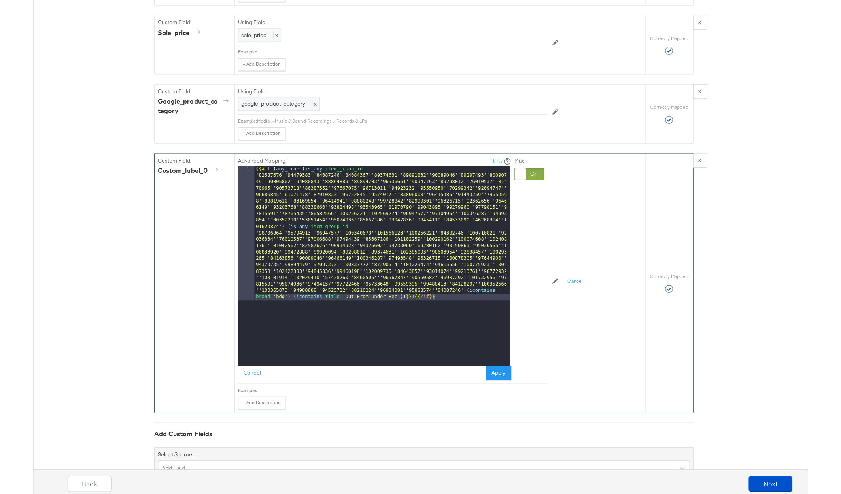
scroll to position [0, 0]
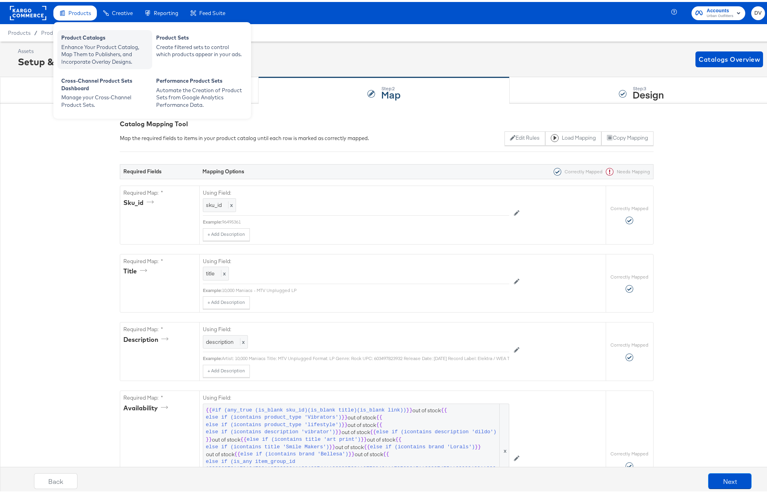
click at [84, 32] on div "Product Catalogs" at bounding box center [104, 36] width 87 height 9
